Goal: Register for event/course

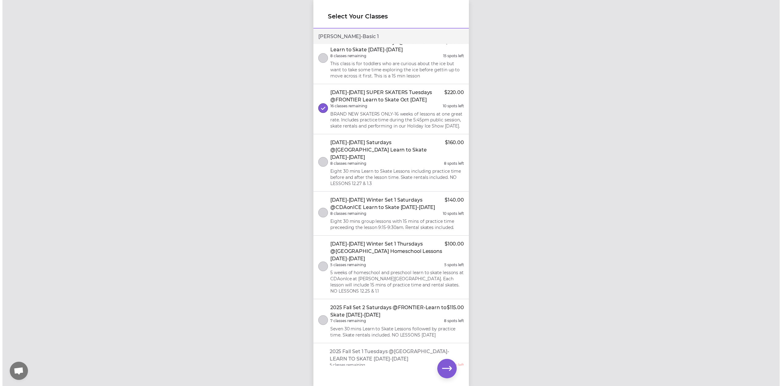
scroll to position [1642, 0]
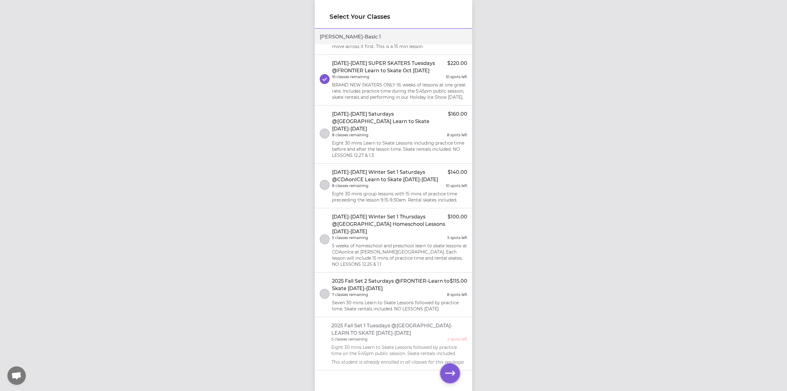
click at [449, 374] on icon "button" at bounding box center [450, 373] width 10 height 10
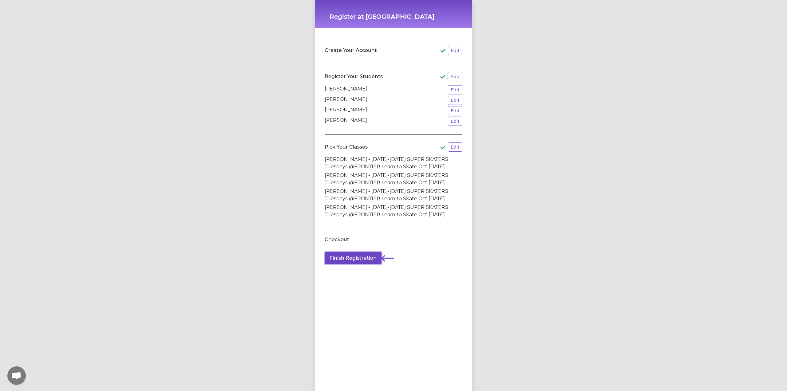
click at [356, 259] on button "Finish Registration" at bounding box center [353, 258] width 57 height 12
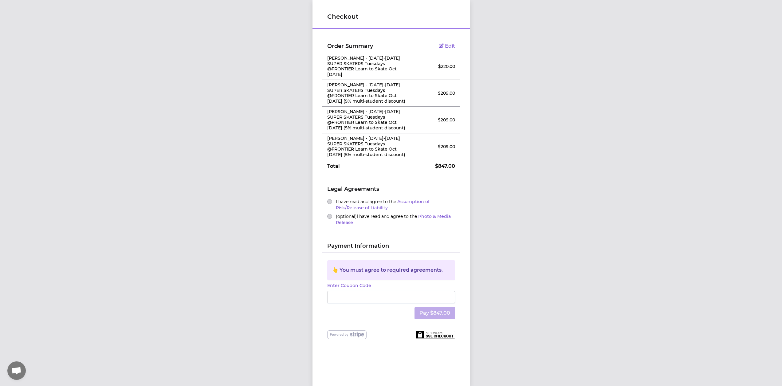
click at [330, 199] on div "I have read and agree to the Assumption of Risk/Release of Liability" at bounding box center [391, 205] width 128 height 12
click at [328, 199] on button "I have read and agree to the Assumption of Risk/Release of Liability" at bounding box center [329, 201] width 5 height 5
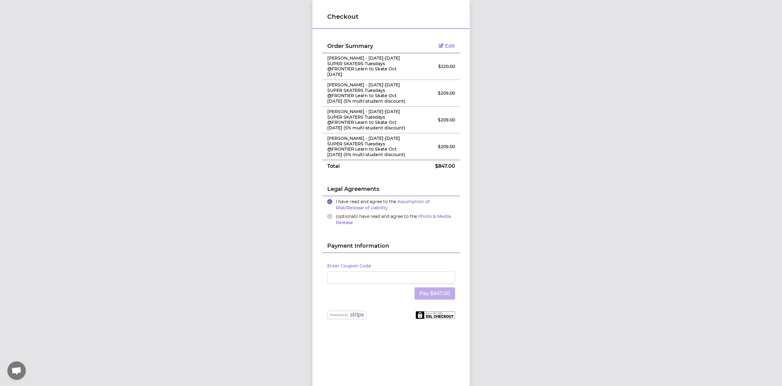
click at [376, 235] on div "Payment Information" at bounding box center [391, 241] width 138 height 24
click at [444, 288] on button "Pay $847.00" at bounding box center [435, 293] width 41 height 12
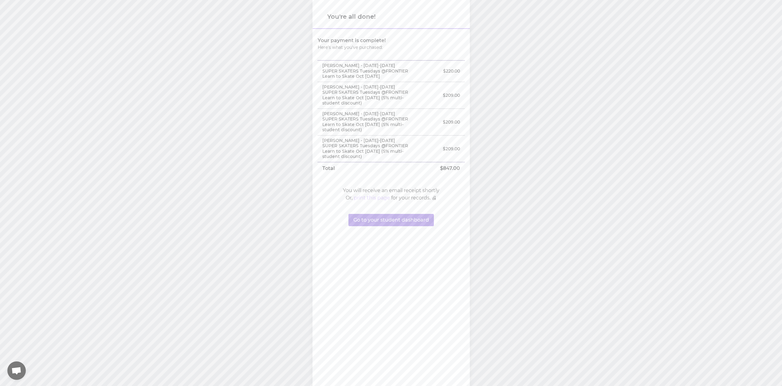
click at [373, 198] on button "print this page" at bounding box center [372, 197] width 36 height 7
click at [405, 222] on button "Go to your student dashboard" at bounding box center [391, 220] width 85 height 12
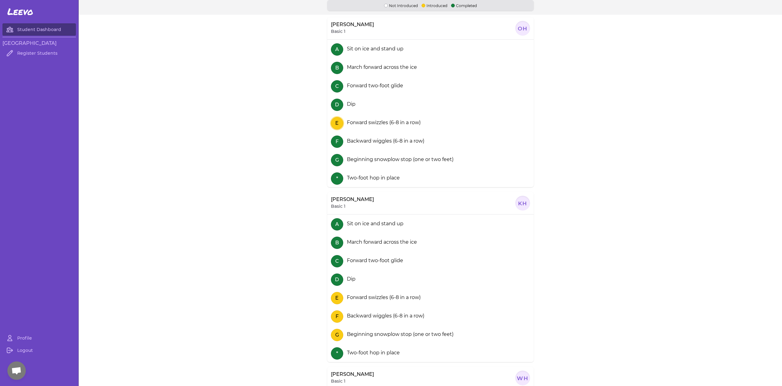
click at [337, 121] on button "E" at bounding box center [337, 123] width 12 height 12
click at [375, 119] on div "Forward swizzles (6-8 in a row)" at bounding box center [383, 122] width 76 height 7
